Goal: Transaction & Acquisition: Purchase product/service

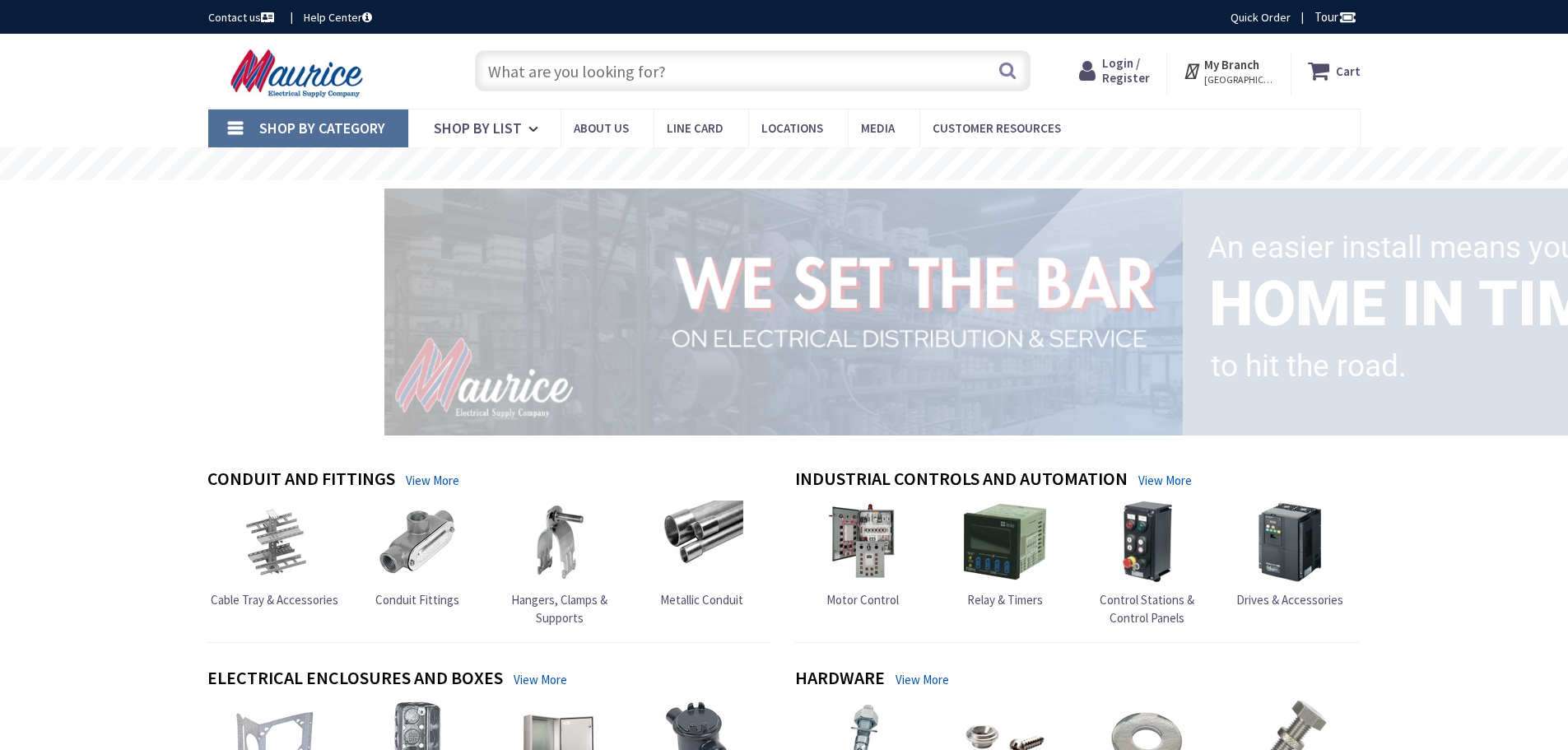
type input "Penguin Cir, [US_STATE][GEOGRAPHIC_DATA], [GEOGRAPHIC_DATA]"
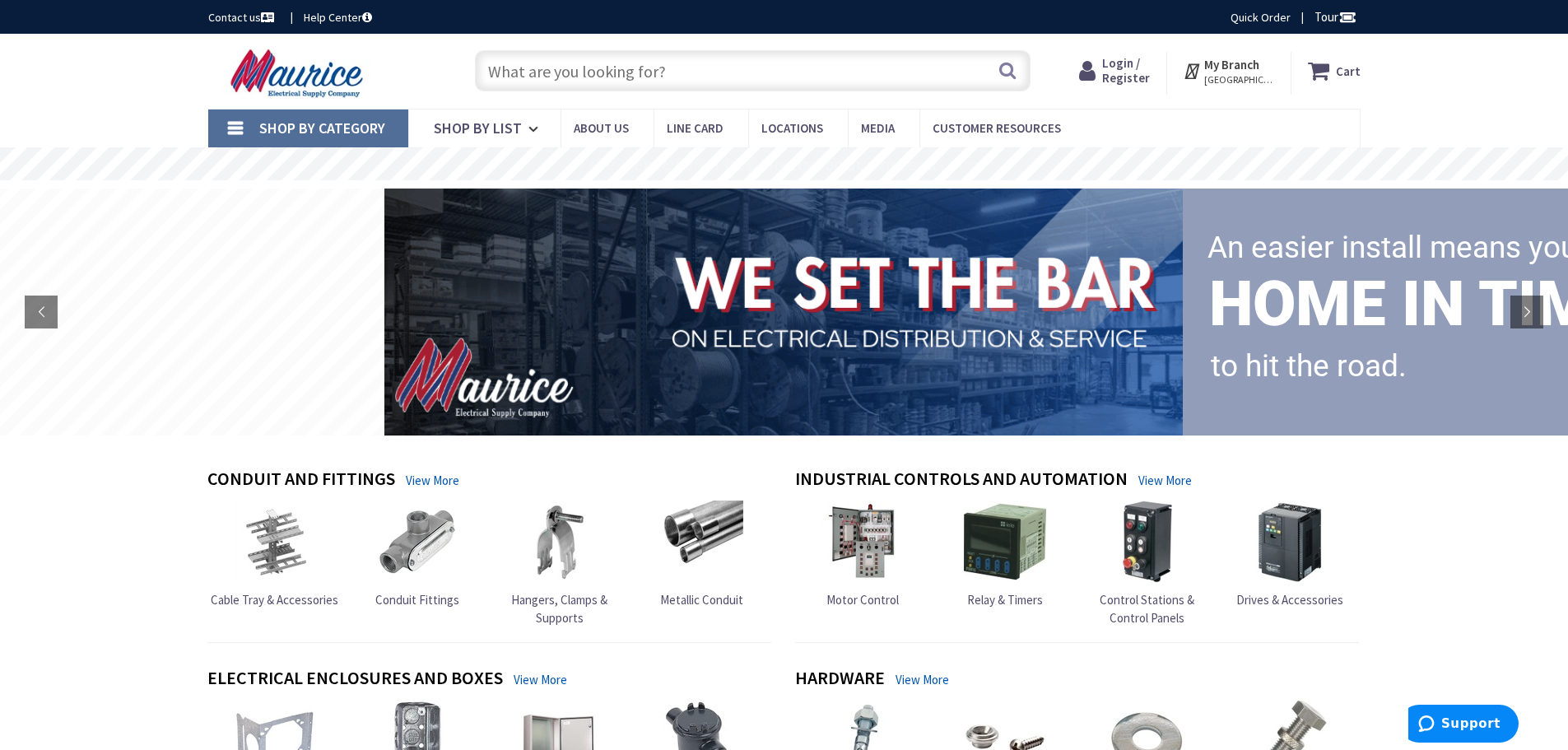
click at [597, 72] on input "text" at bounding box center [752, 71] width 556 height 41
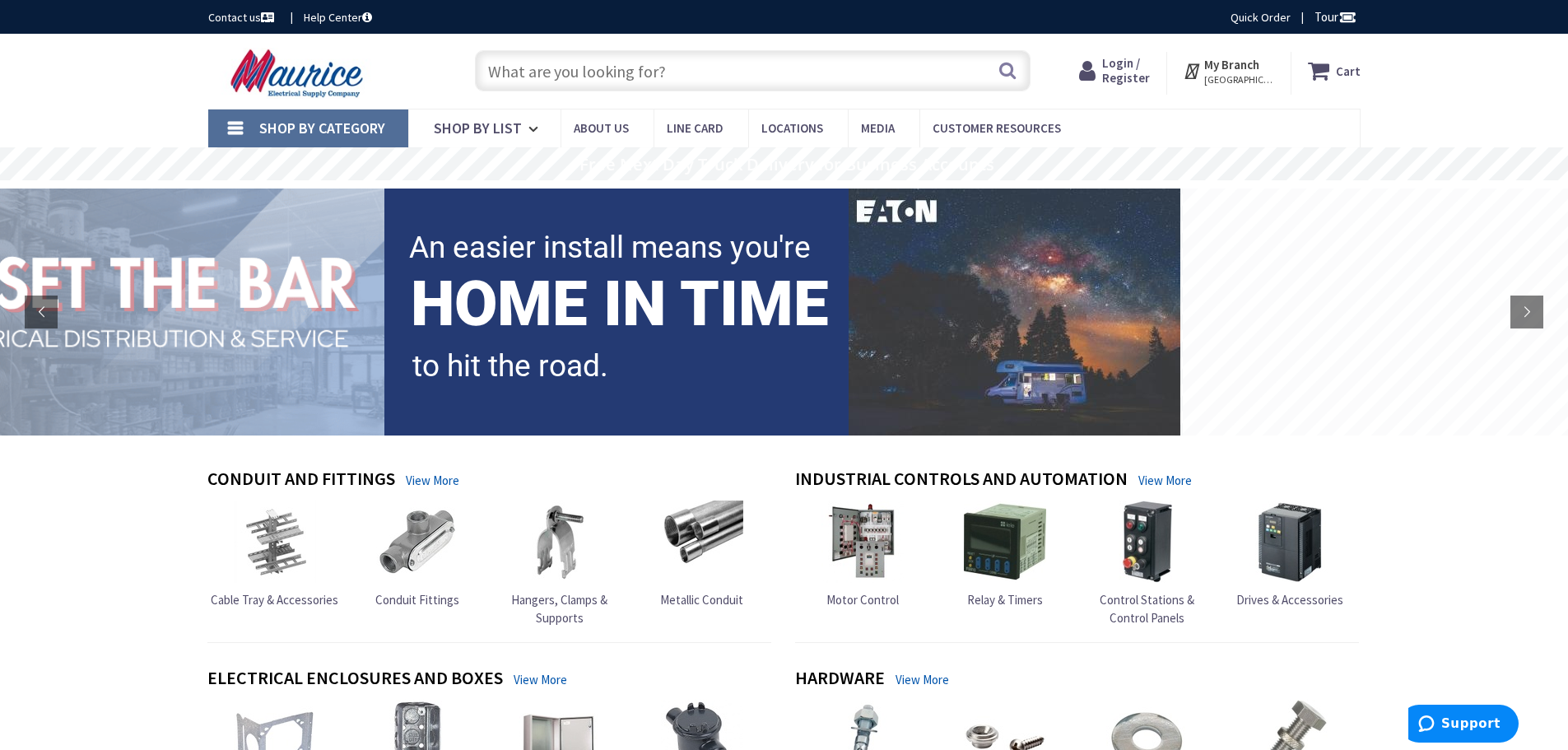
click at [347, 129] on span "Shop By Category" at bounding box center [322, 128] width 126 height 19
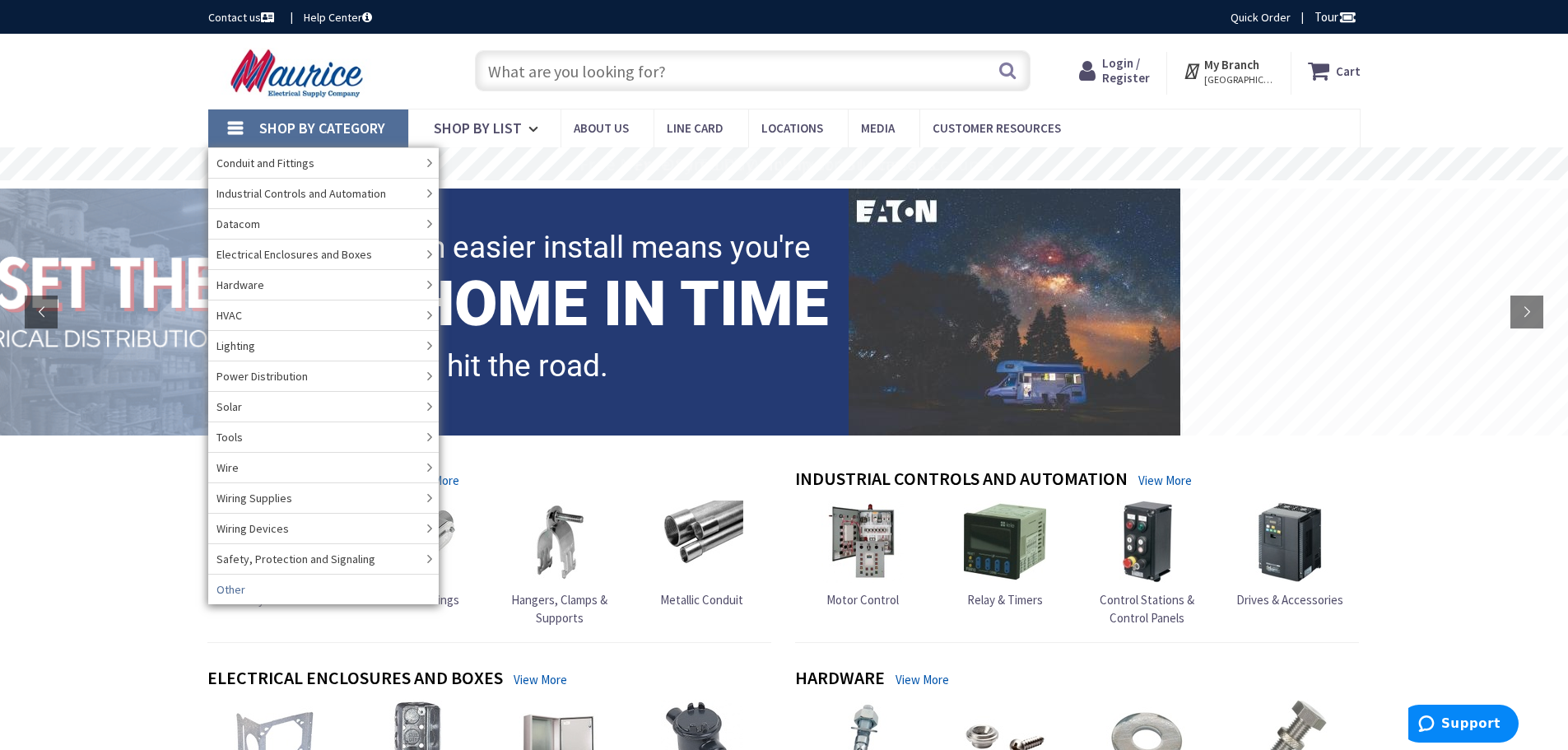
click at [289, 585] on link "Other" at bounding box center [323, 588] width 231 height 31
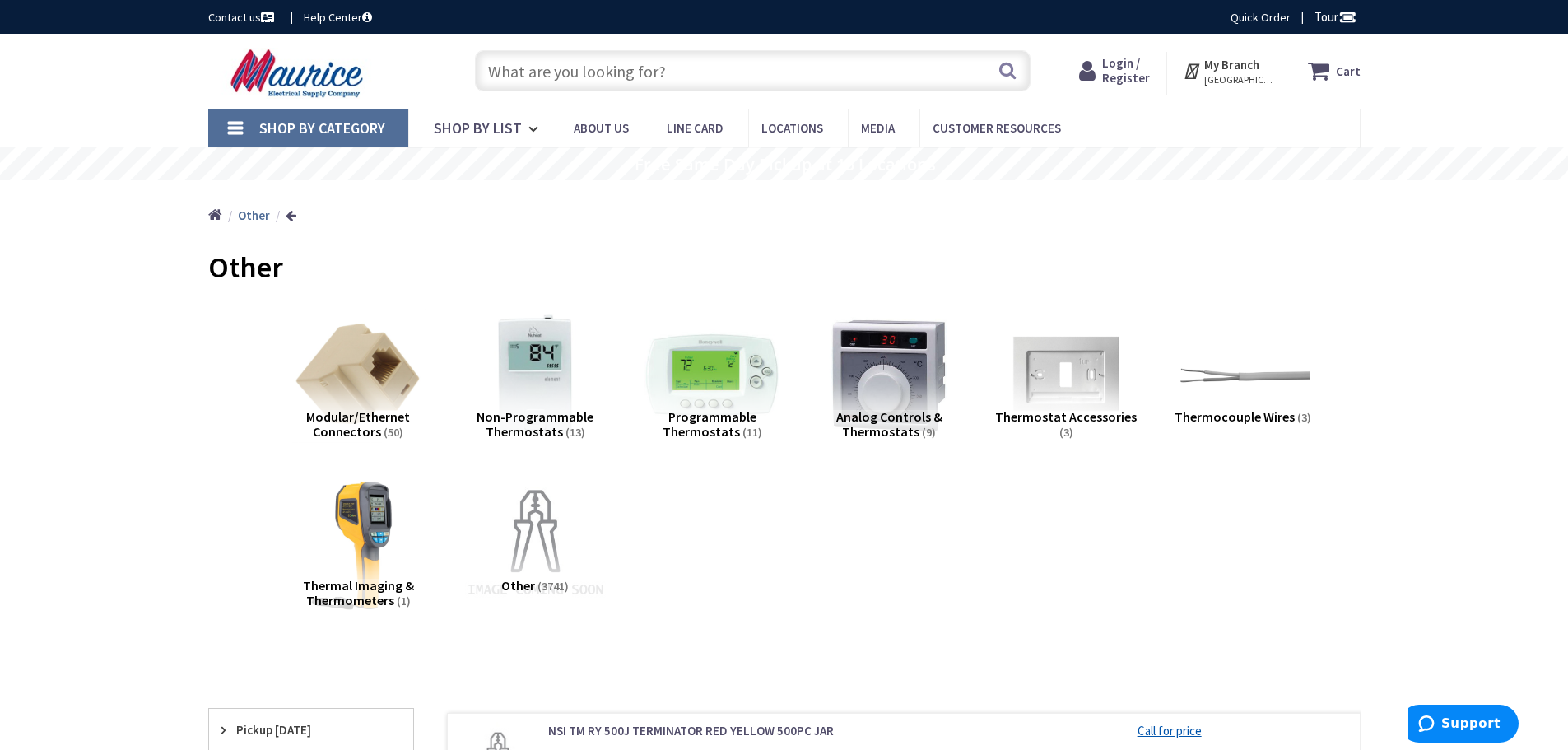
click at [541, 532] on img at bounding box center [534, 543] width 149 height 149
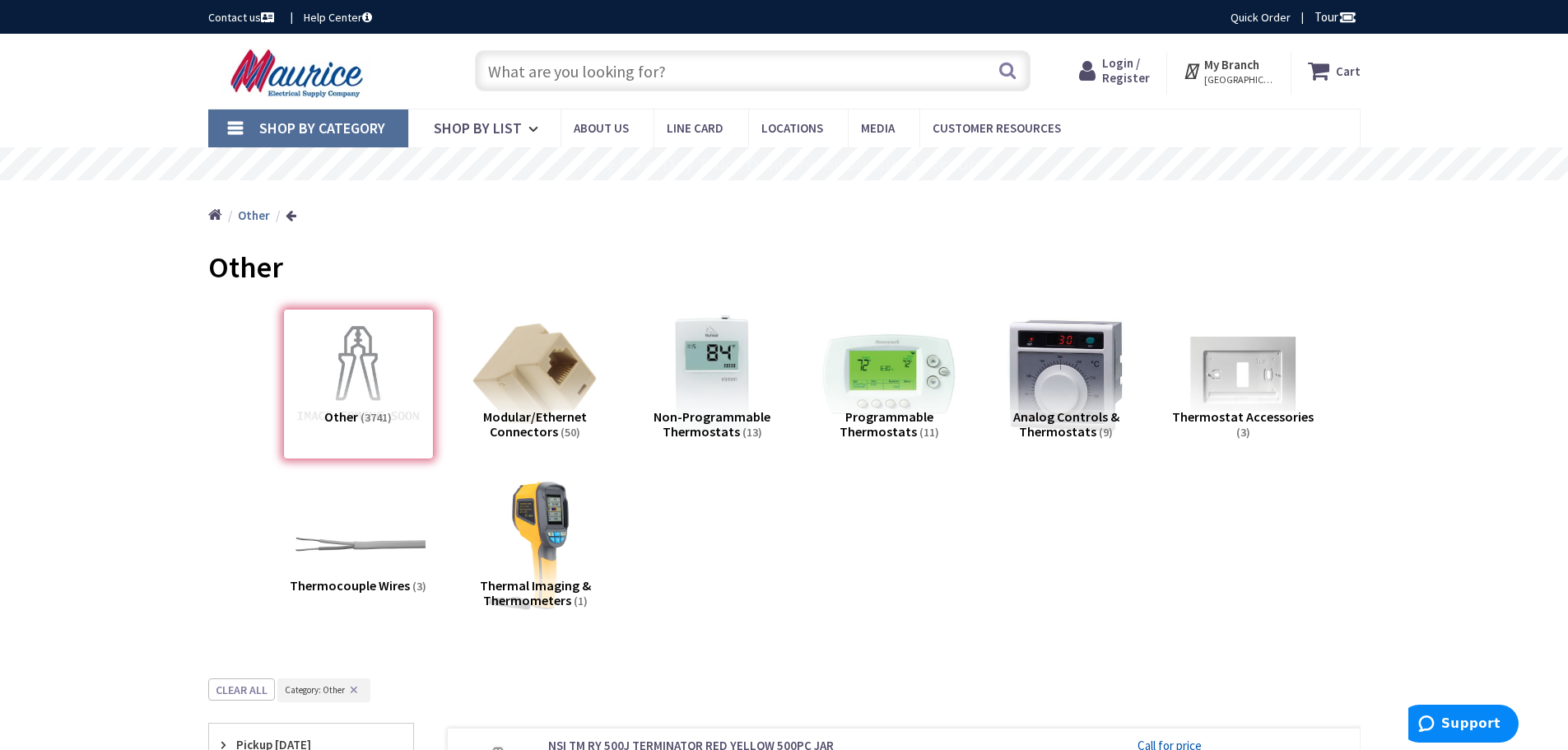
click at [622, 81] on input "text" at bounding box center [752, 71] width 556 height 41
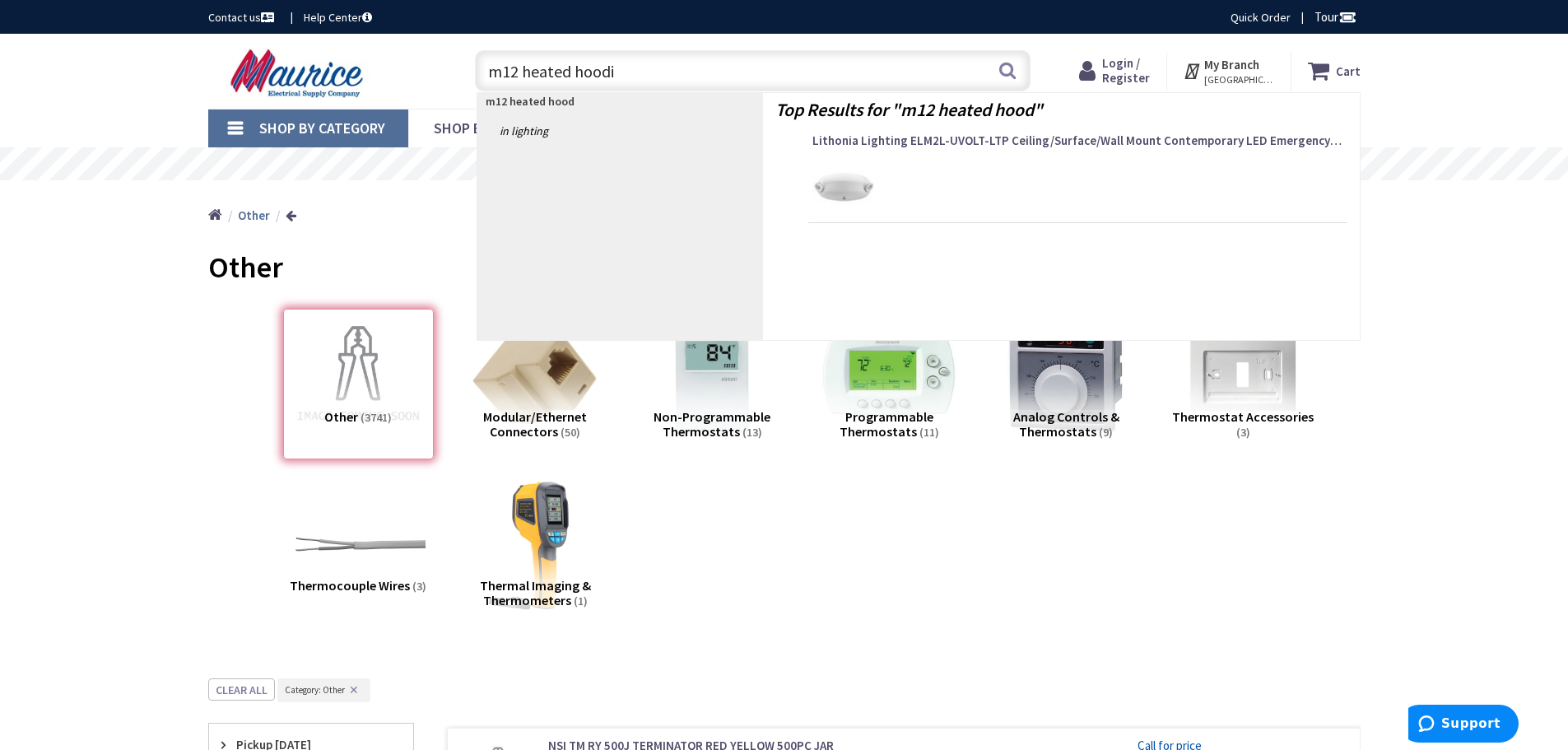
type input "m12 heated hoodie"
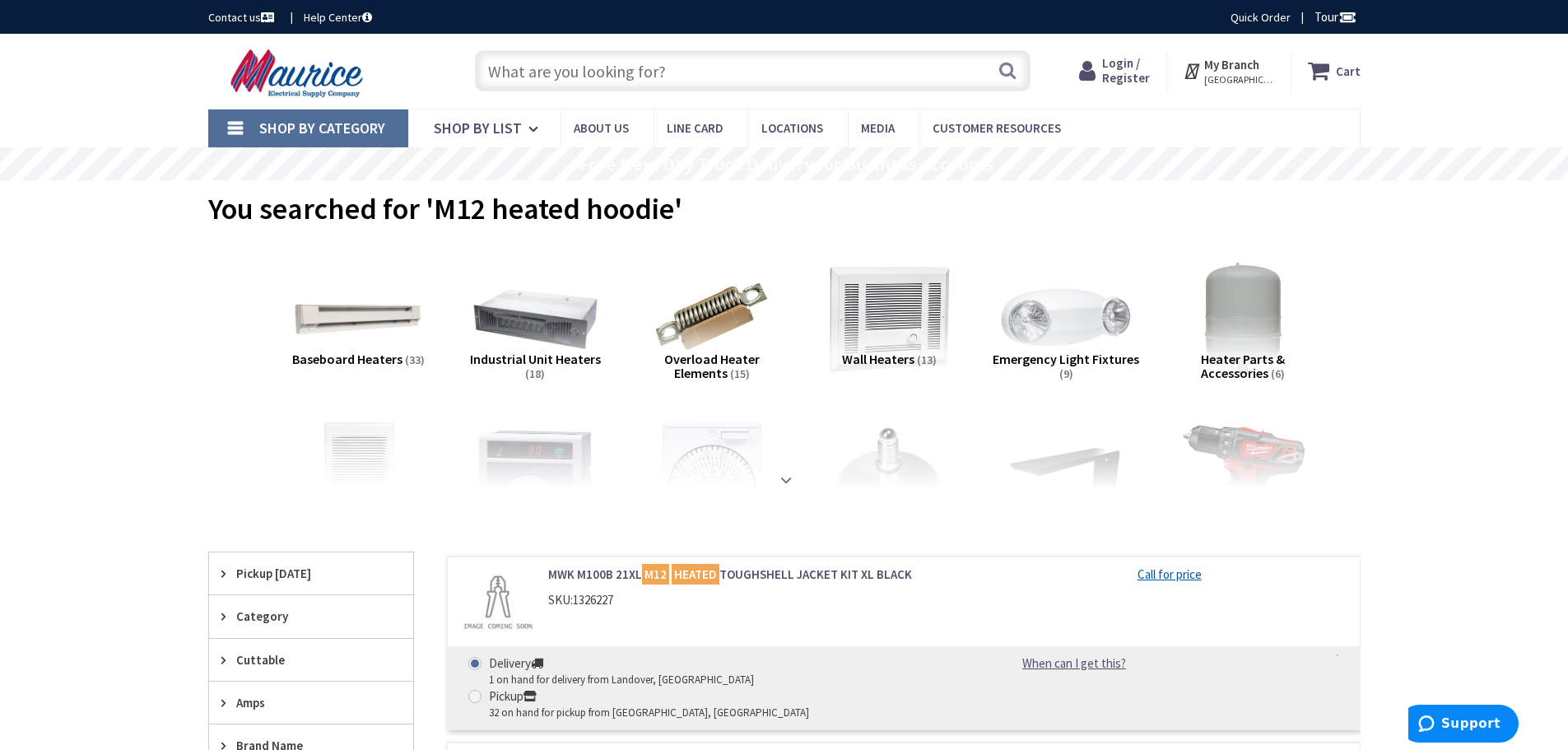
click at [777, 480] on strong at bounding box center [785, 475] width 20 height 18
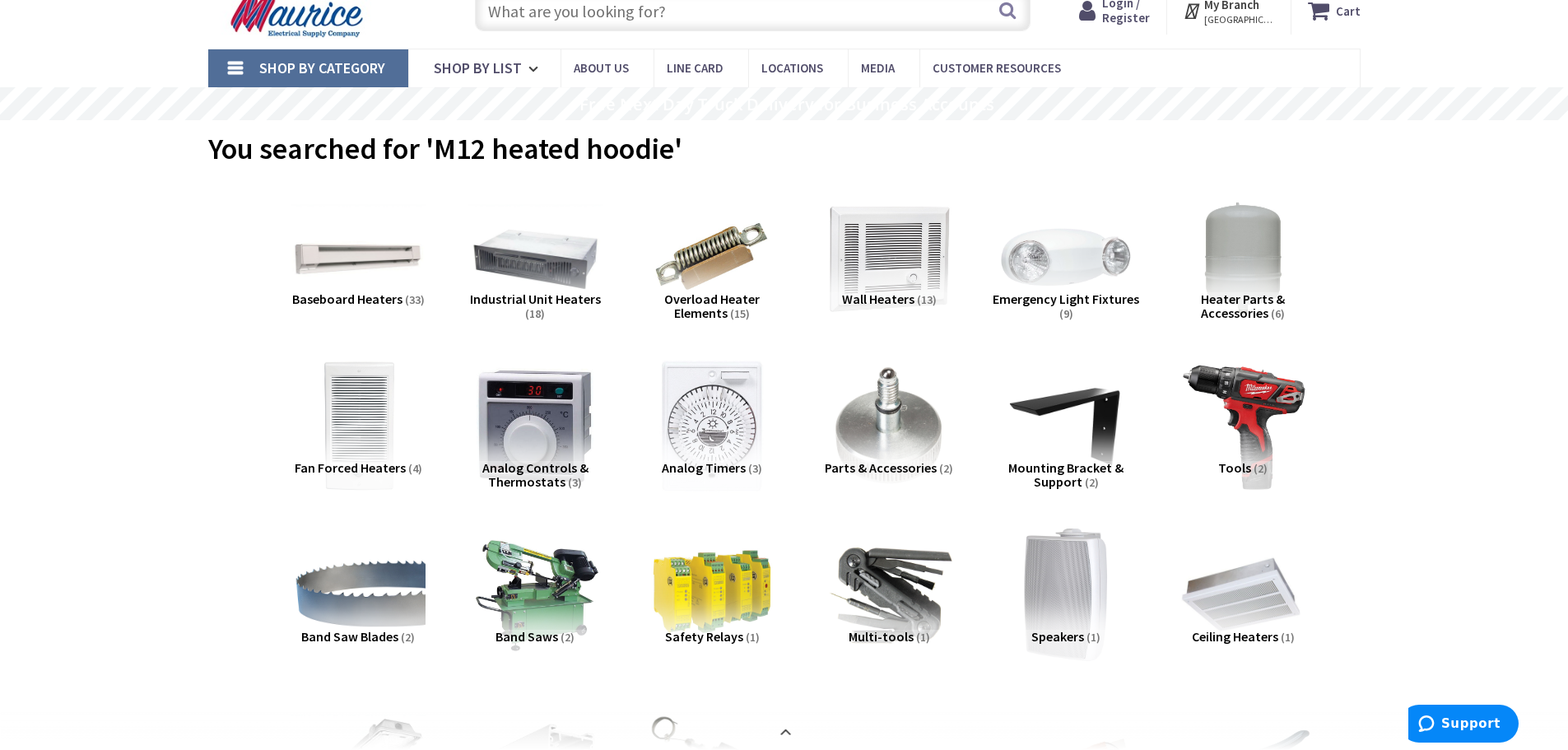
scroll to position [329, 0]
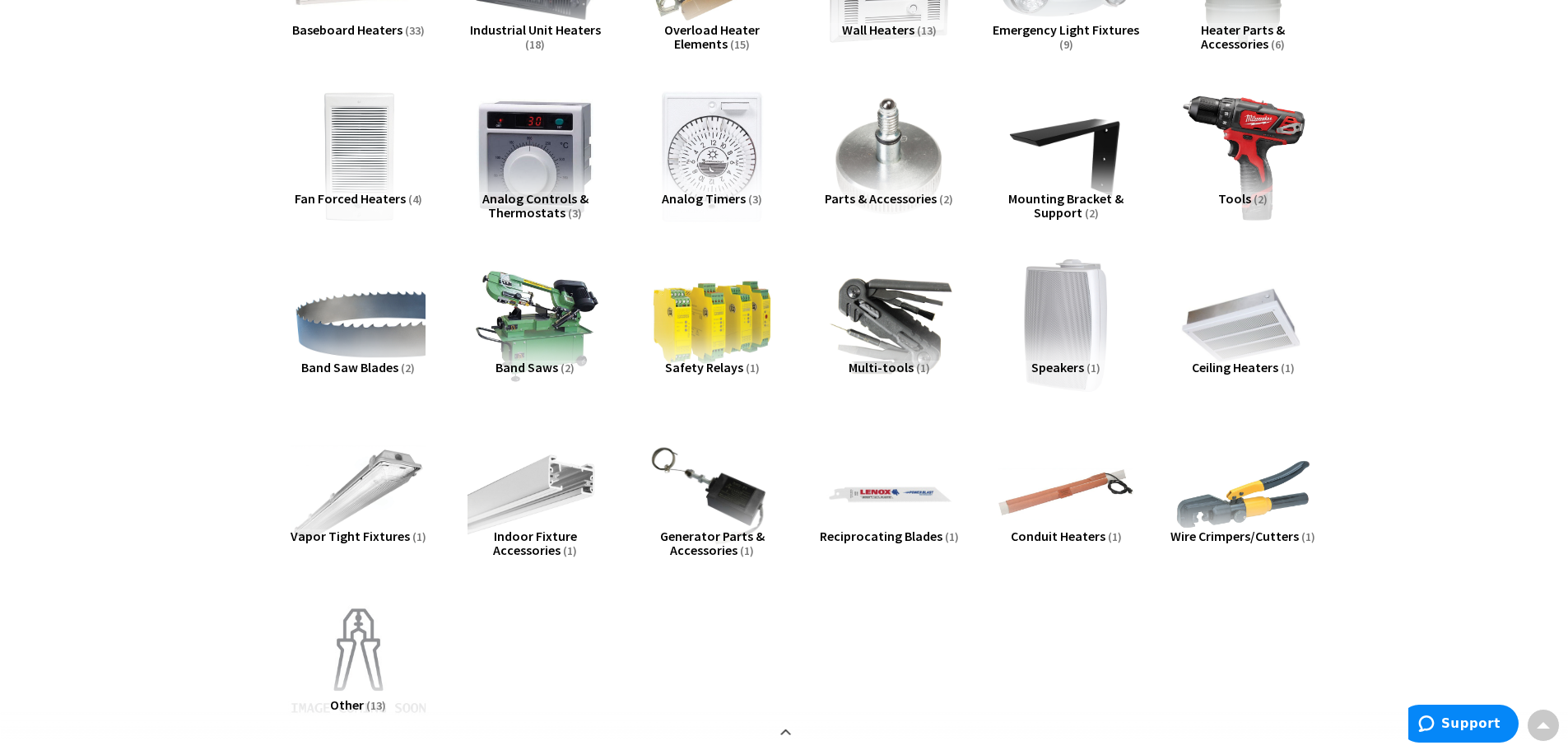
click at [349, 648] on img at bounding box center [357, 662] width 149 height 149
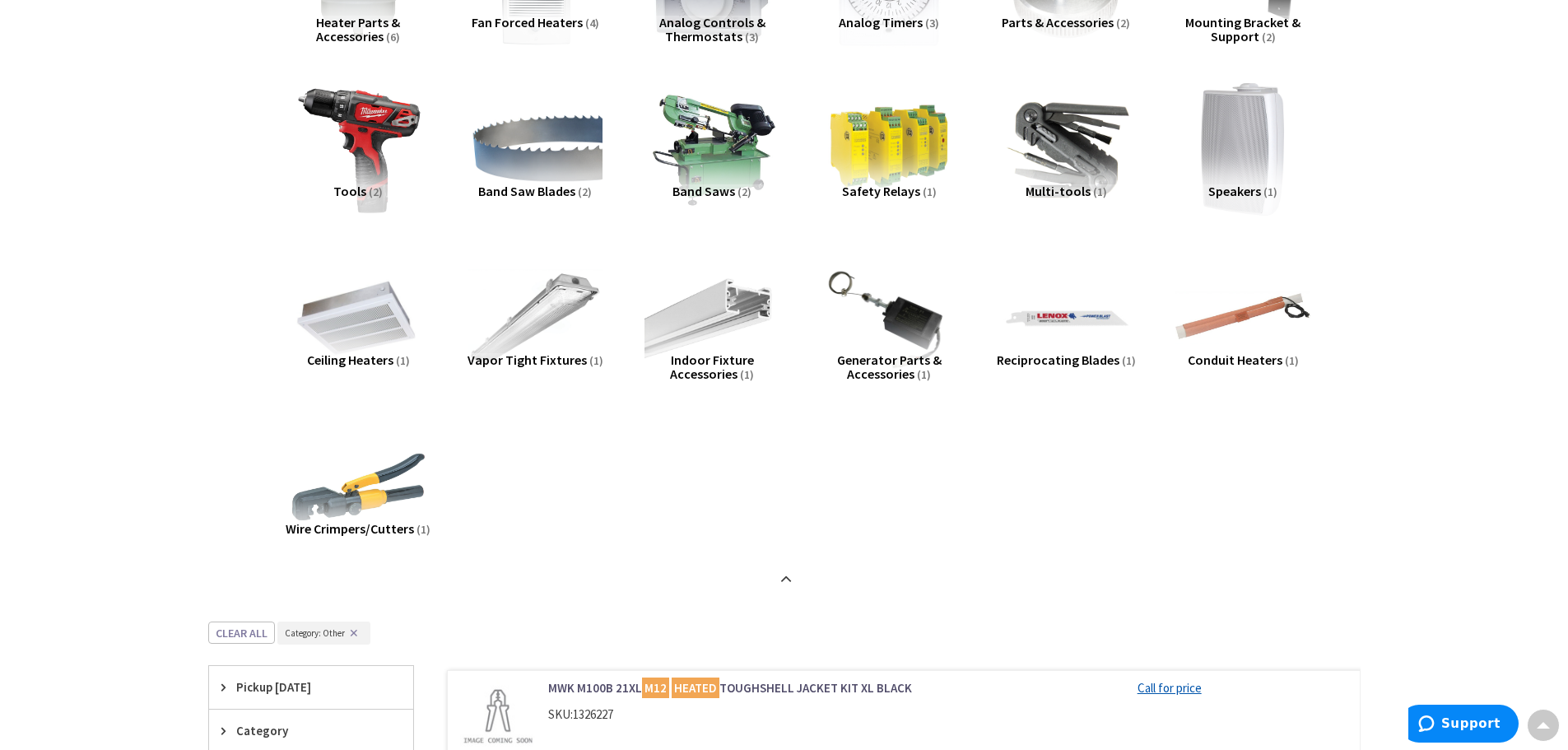
scroll to position [469, 0]
